Goal: Book appointment/travel/reservation

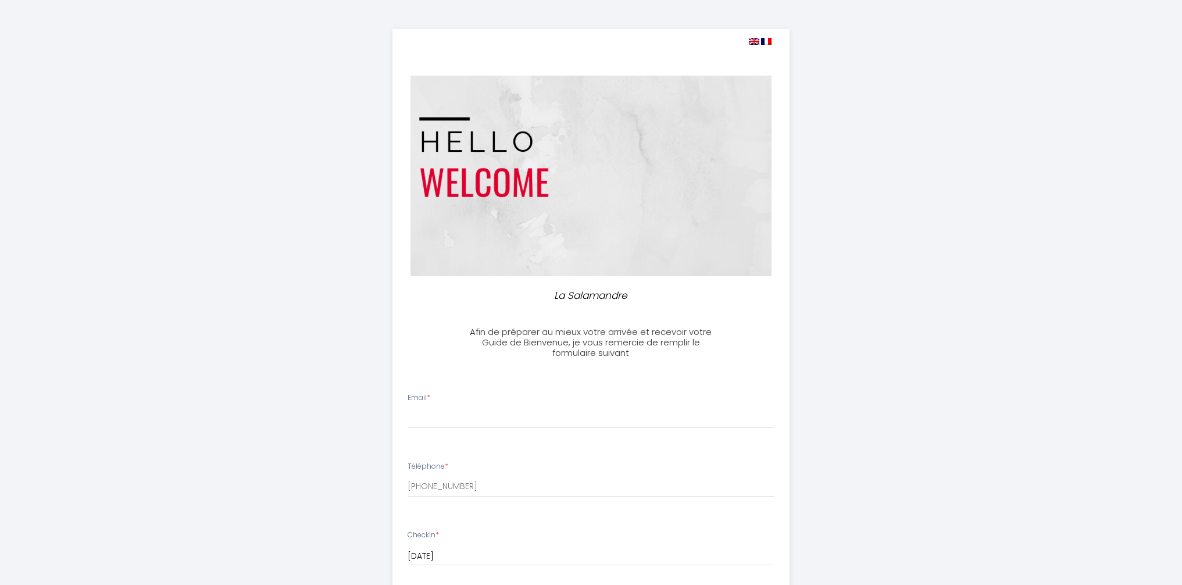
select select
click at [754, 42] on img at bounding box center [754, 41] width 10 height 7
select select
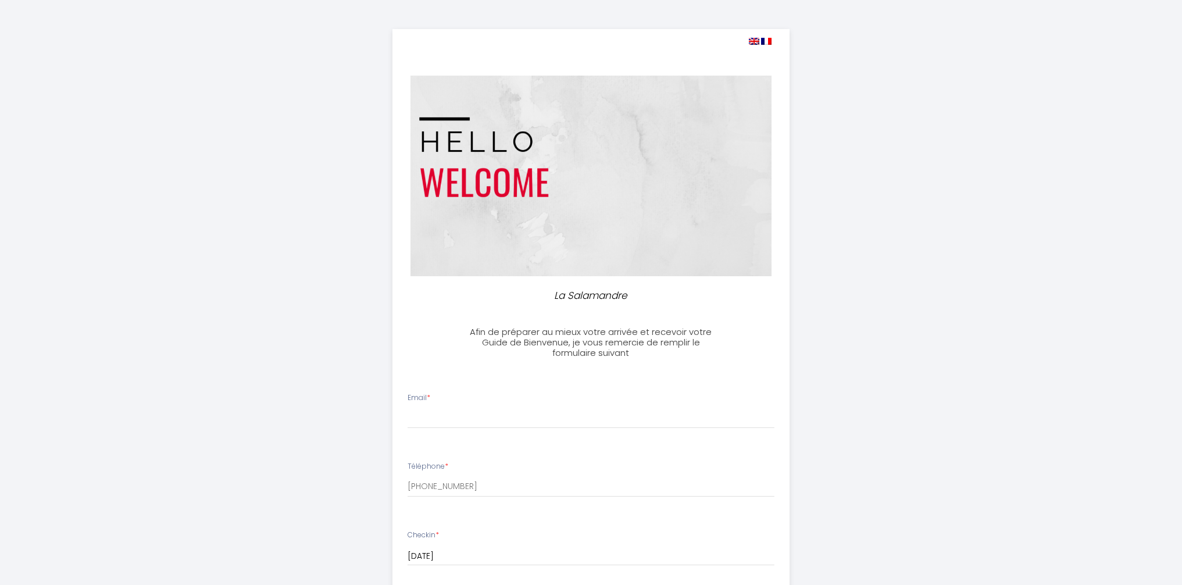
click at [768, 38] on img at bounding box center [766, 41] width 10 height 7
select select
click at [768, 40] on img at bounding box center [766, 41] width 10 height 7
click at [754, 41] on img at bounding box center [754, 41] width 10 height 7
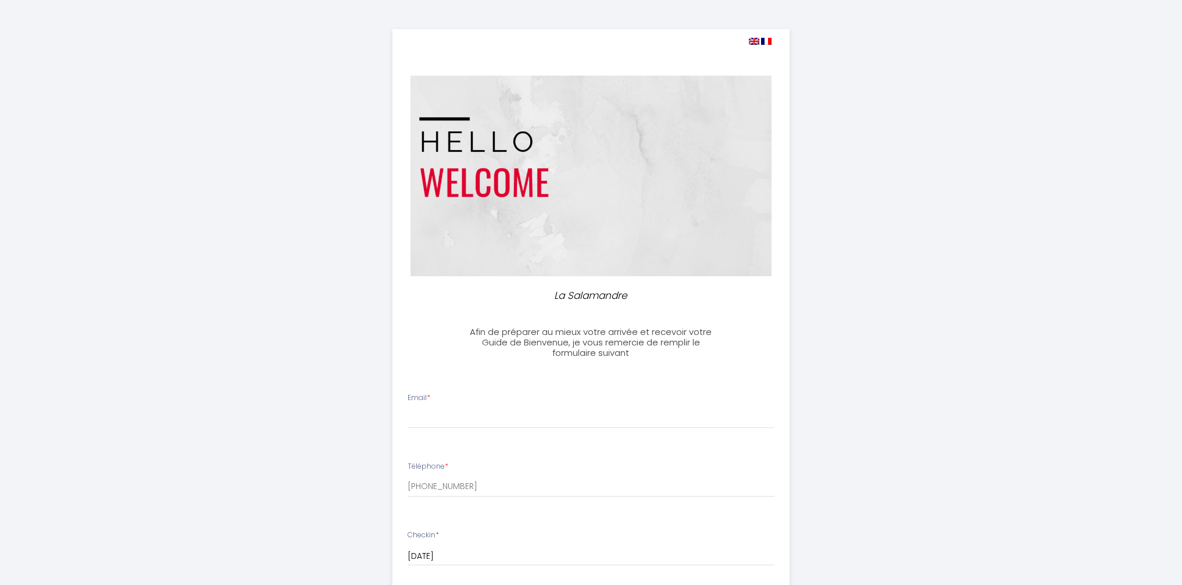
select select
click at [754, 41] on img at bounding box center [754, 41] width 10 height 7
